Goal: Find specific page/section: Find specific page/section

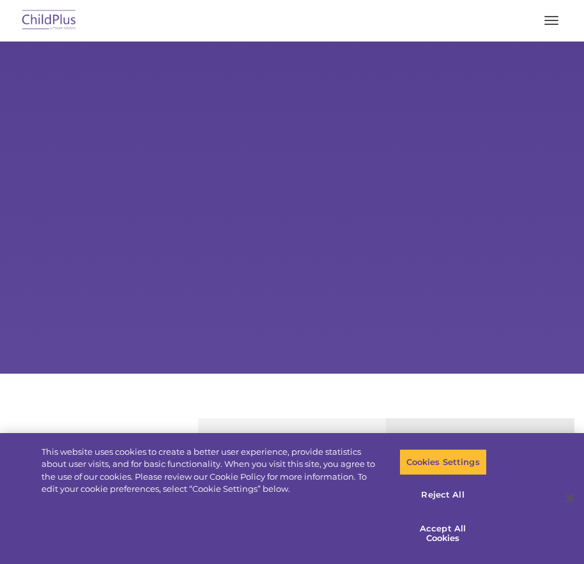
select select "MEDIUM"
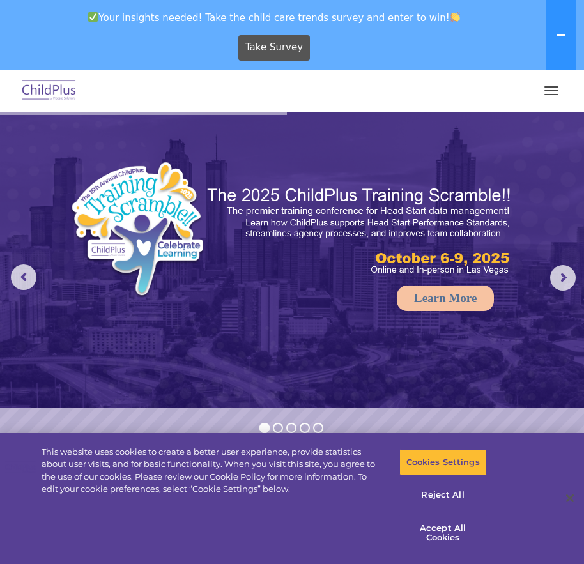
click at [529, 102] on div at bounding box center [292, 90] width 533 height 31
click at [555, 96] on button "button" at bounding box center [551, 91] width 27 height 20
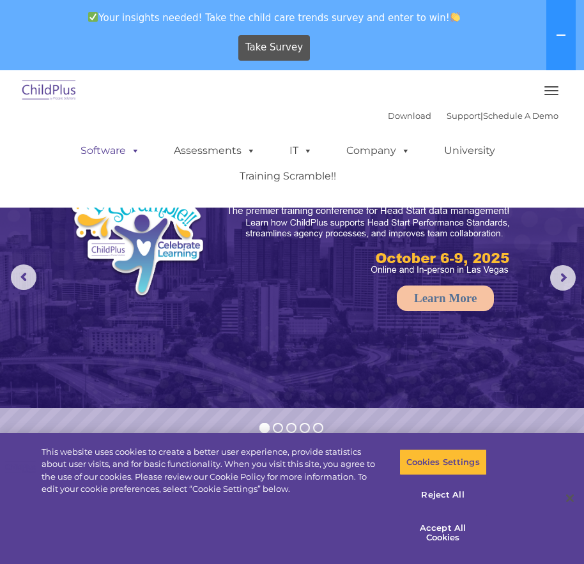
click at [126, 151] on span at bounding box center [133, 150] width 14 height 12
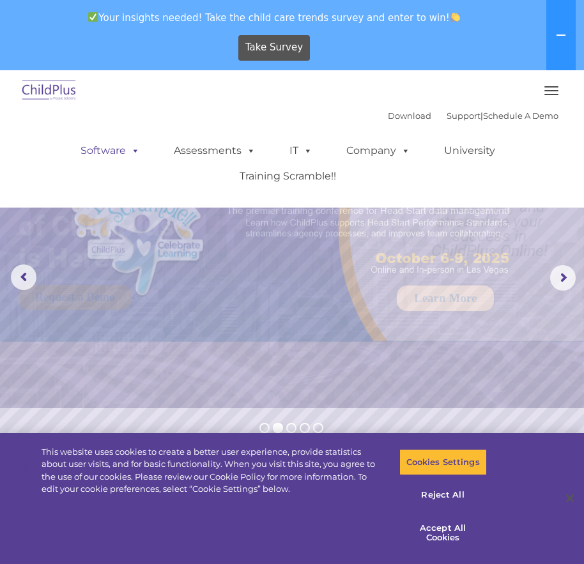
click at [129, 150] on span at bounding box center [133, 150] width 14 height 12
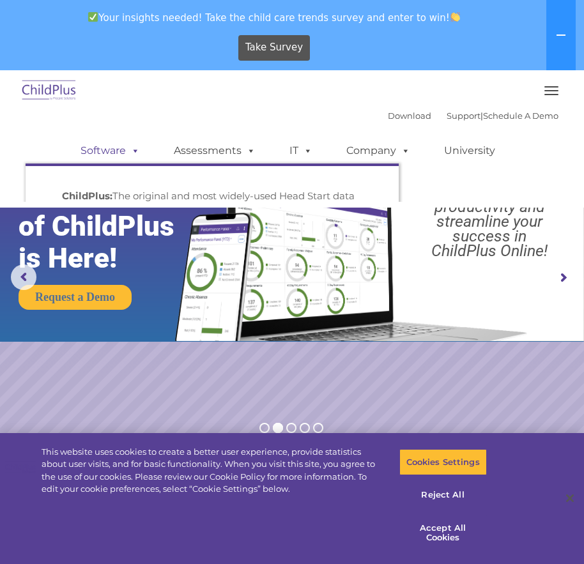
click at [119, 151] on link "Software" at bounding box center [110, 151] width 85 height 26
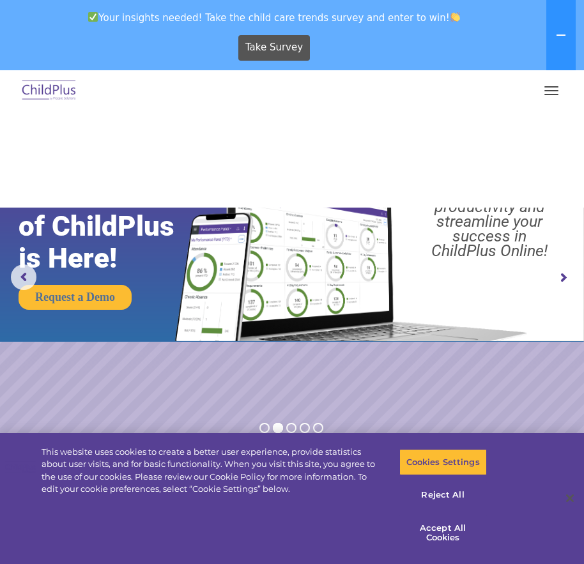
scroll to position [81, 0]
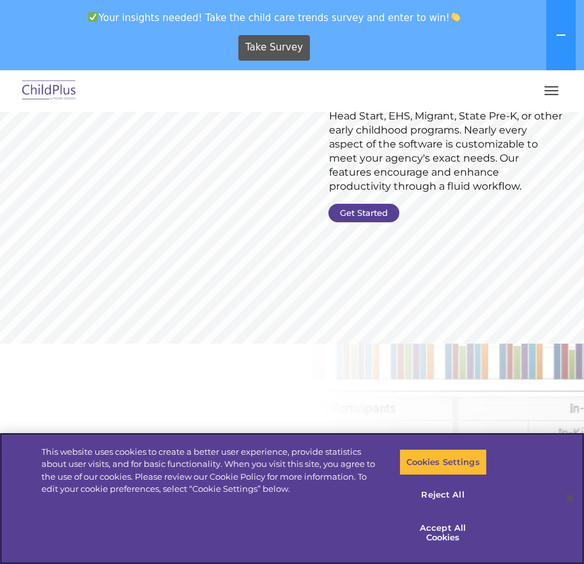
scroll to position [190, 0]
